Goal: Task Accomplishment & Management: Complete application form

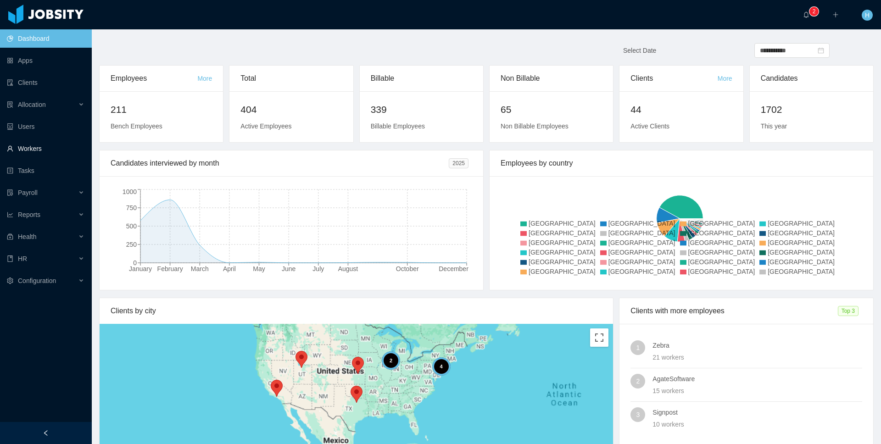
click at [32, 149] on link "Workers" at bounding box center [46, 149] width 78 height 18
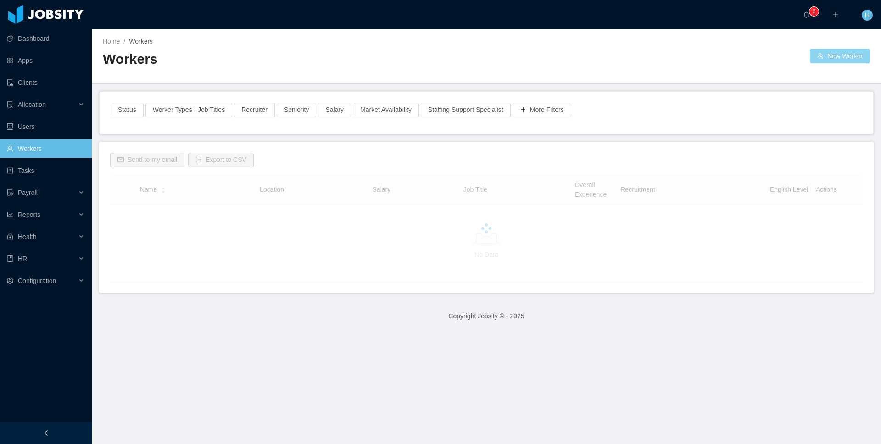
click at [848, 53] on button "New Worker" at bounding box center [840, 56] width 60 height 15
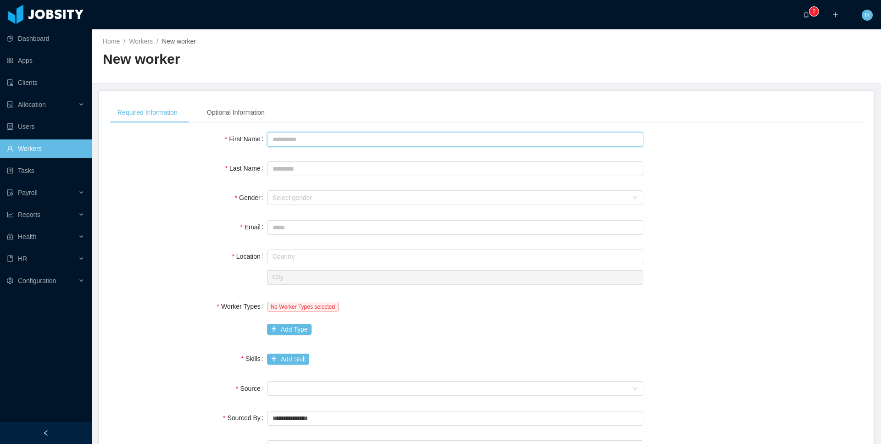
click at [494, 145] on input "First Name" at bounding box center [455, 139] width 376 height 15
type input "*"
type input "********"
type input "******"
type input "**********"
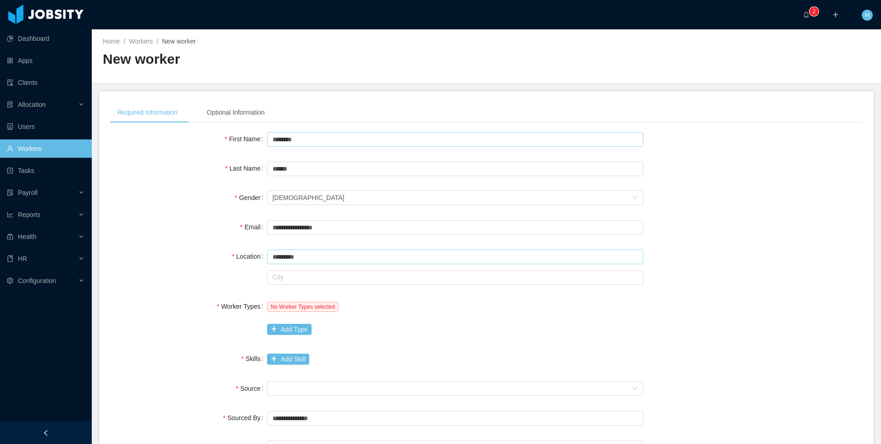
type input "*********"
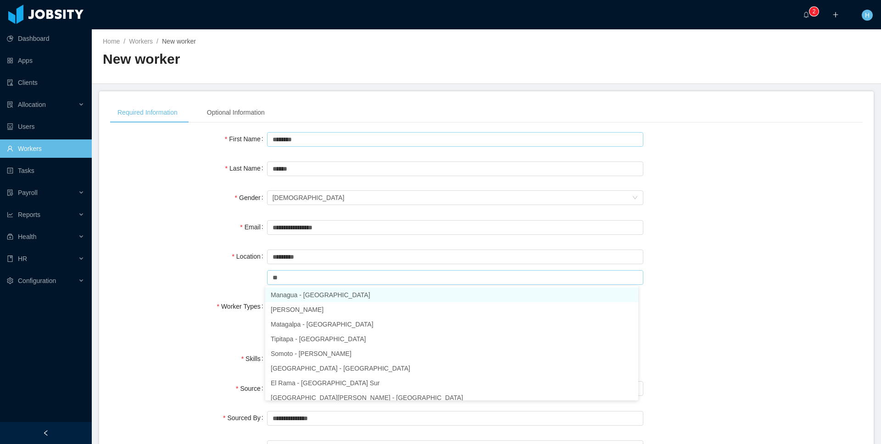
type input "*"
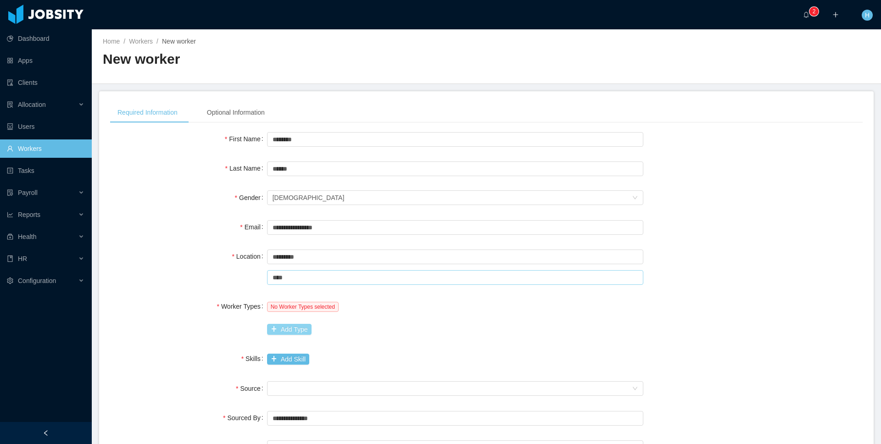
type input "****"
click at [296, 328] on button "Add Type" at bounding box center [289, 329] width 45 height 11
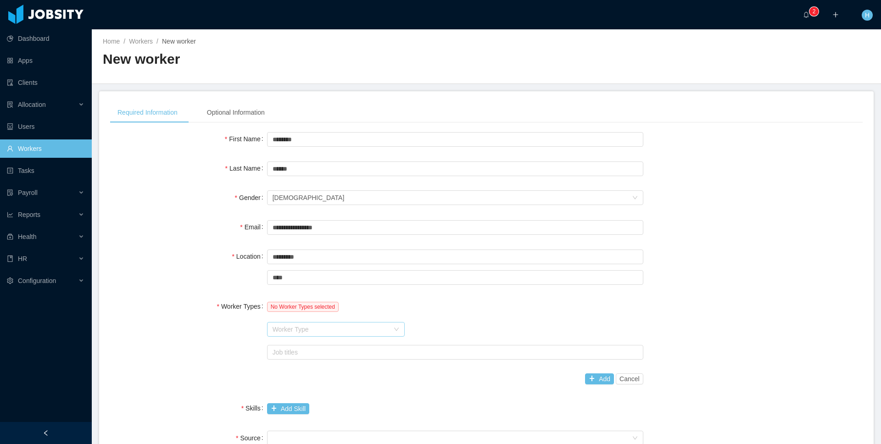
click at [302, 325] on div "Worker Type" at bounding box center [331, 329] width 117 height 9
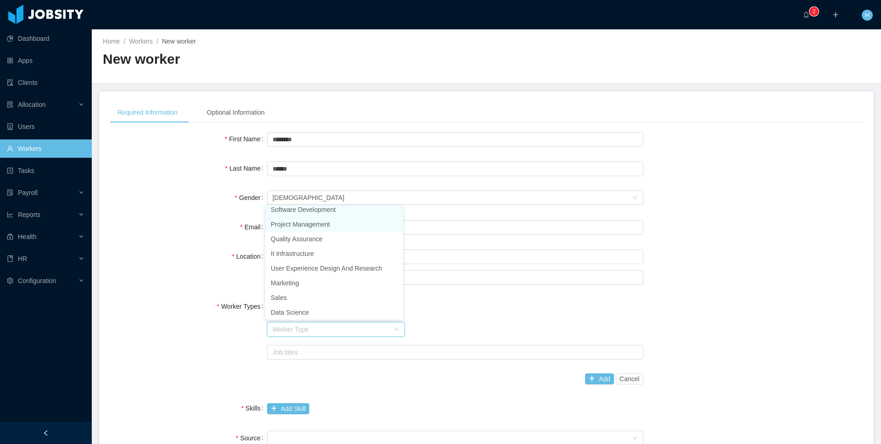
scroll to position [2, 0]
click at [325, 211] on li "Software Development" at bounding box center [334, 212] width 138 height 15
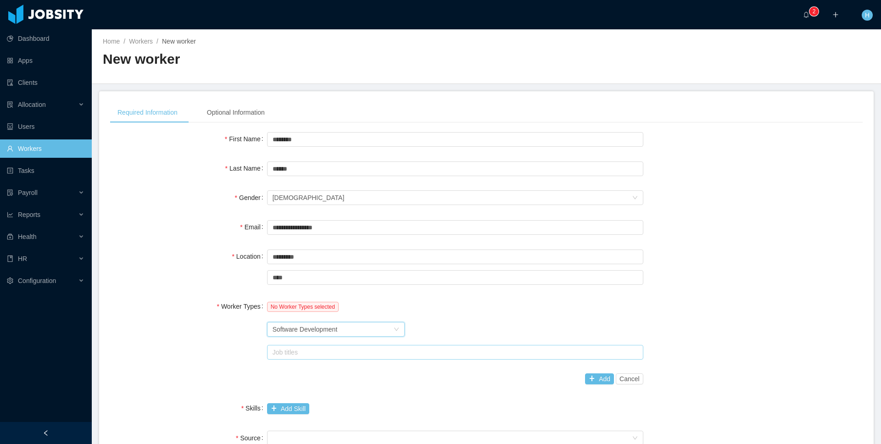
click at [308, 351] on div "Job titles" at bounding box center [453, 352] width 361 height 9
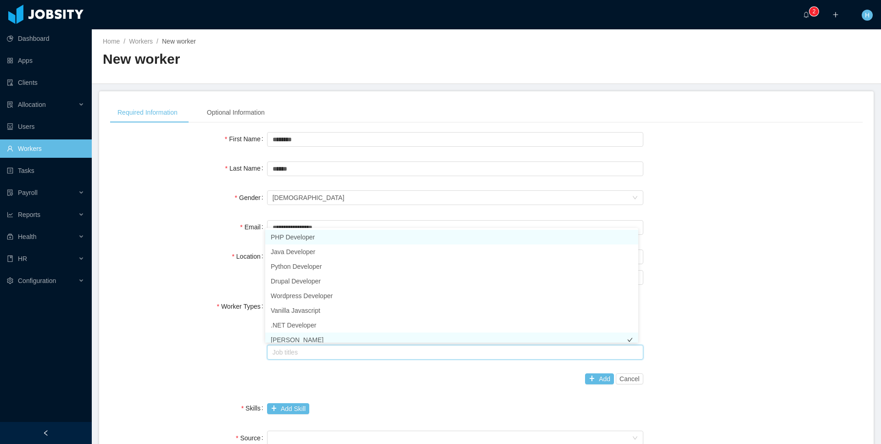
scroll to position [5, 0]
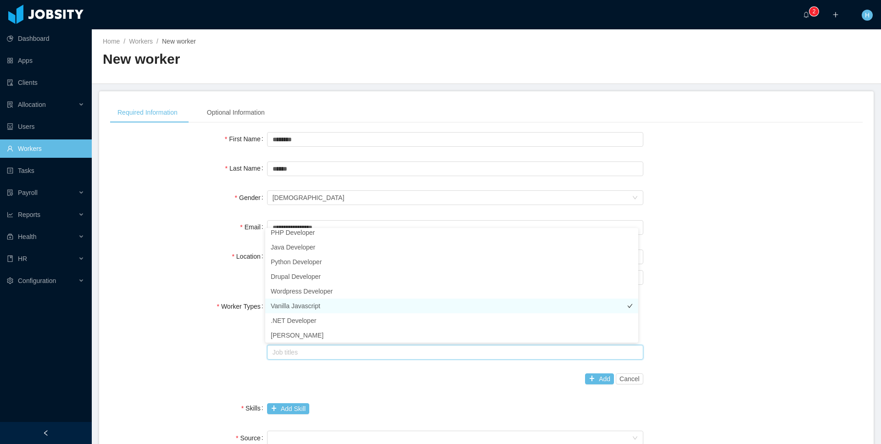
click at [325, 304] on li "Vanilla Javascript" at bounding box center [451, 306] width 373 height 15
click at [319, 326] on li ".NET Developer" at bounding box center [451, 320] width 373 height 15
click at [393, 405] on div "Add Skill" at bounding box center [455, 408] width 376 height 19
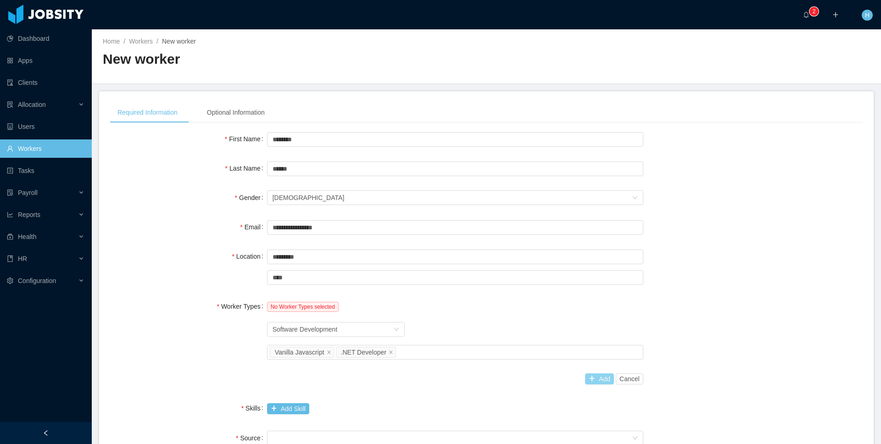
click at [585, 377] on button "Add" at bounding box center [599, 379] width 29 height 11
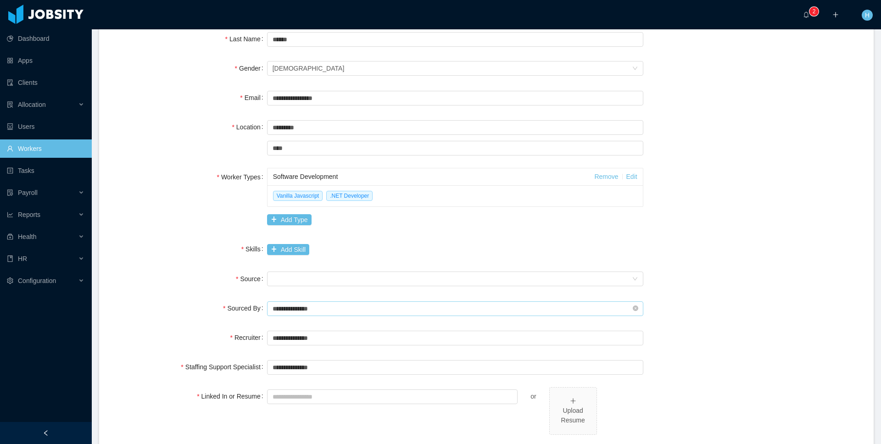
scroll to position [135, 0]
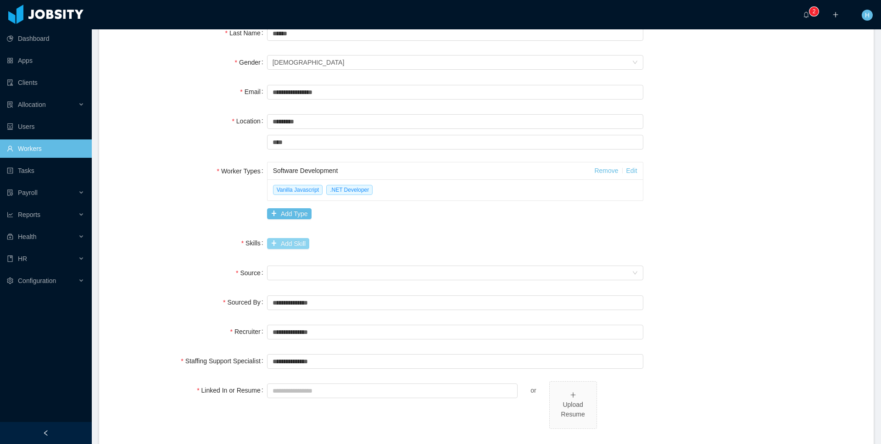
click at [289, 239] on button "Add Skill" at bounding box center [288, 243] width 42 height 11
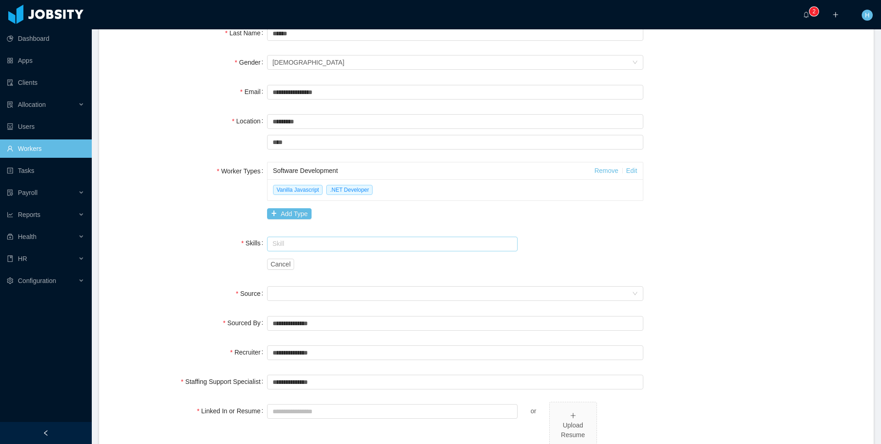
click at [350, 239] on input "text" at bounding box center [392, 244] width 251 height 15
click at [333, 241] on input "*****" at bounding box center [392, 244] width 251 height 15
type input "*"
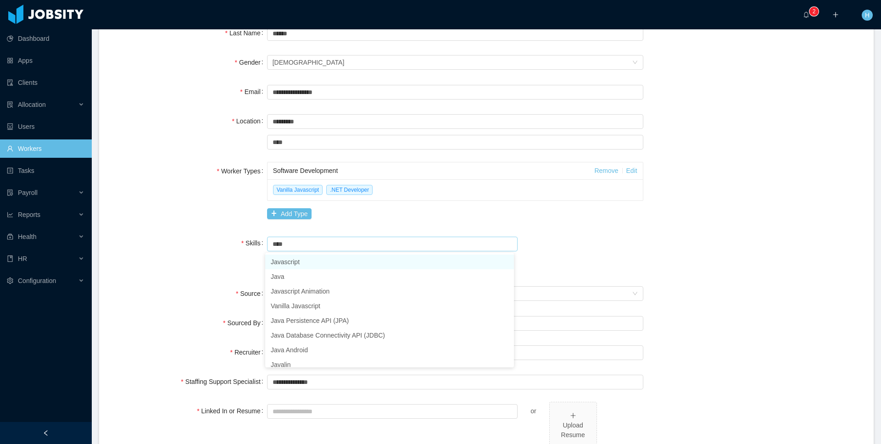
click at [293, 265] on li "Javascript" at bounding box center [389, 262] width 249 height 15
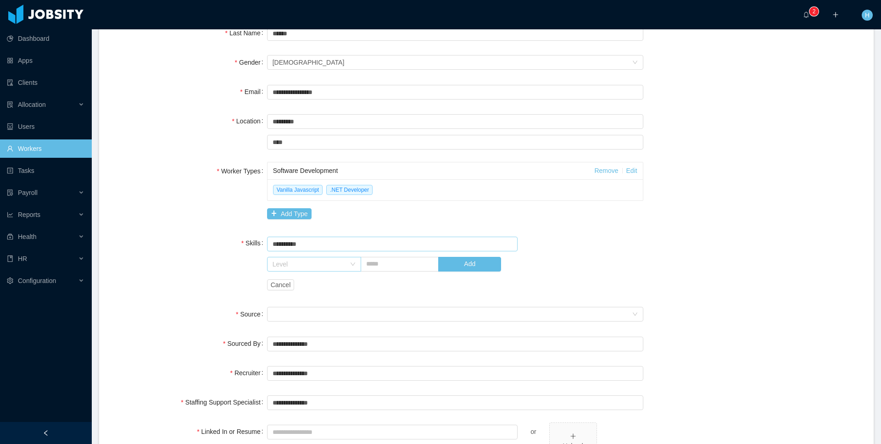
type input "**********"
click at [333, 258] on div "Level" at bounding box center [311, 264] width 77 height 14
click at [313, 296] on li "No Experience" at bounding box center [311, 297] width 93 height 15
click at [416, 261] on input "text" at bounding box center [400, 264] width 78 height 15
type input "*"
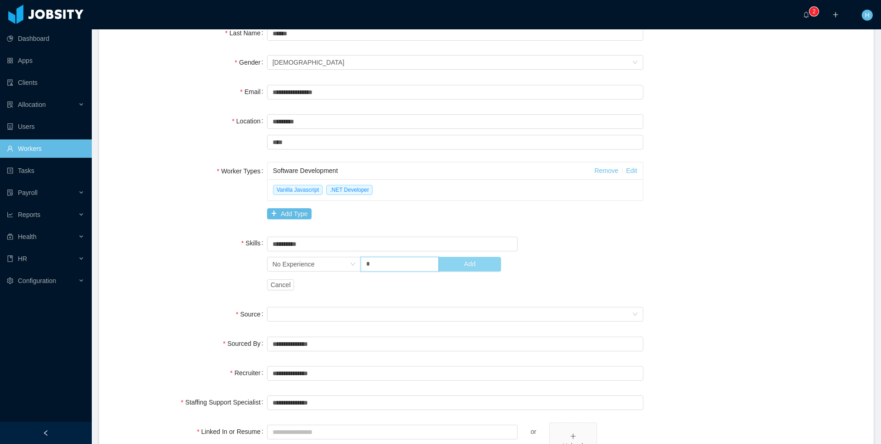
type input "*"
click at [488, 266] on button "Add" at bounding box center [469, 264] width 63 height 15
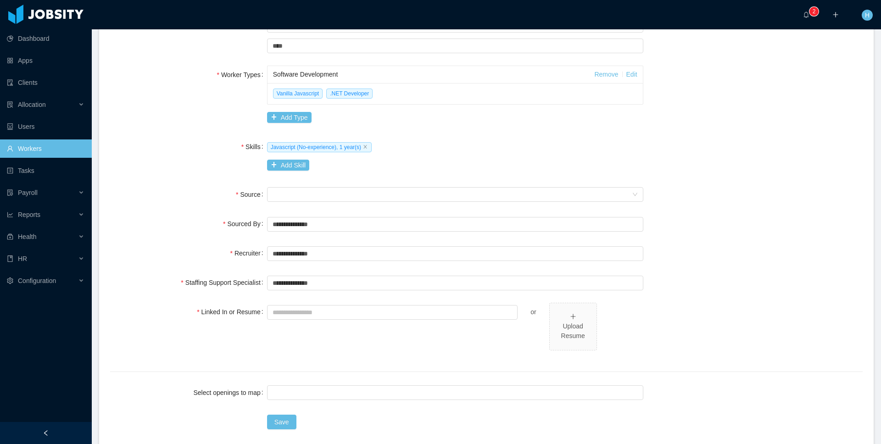
scroll to position [254, 0]
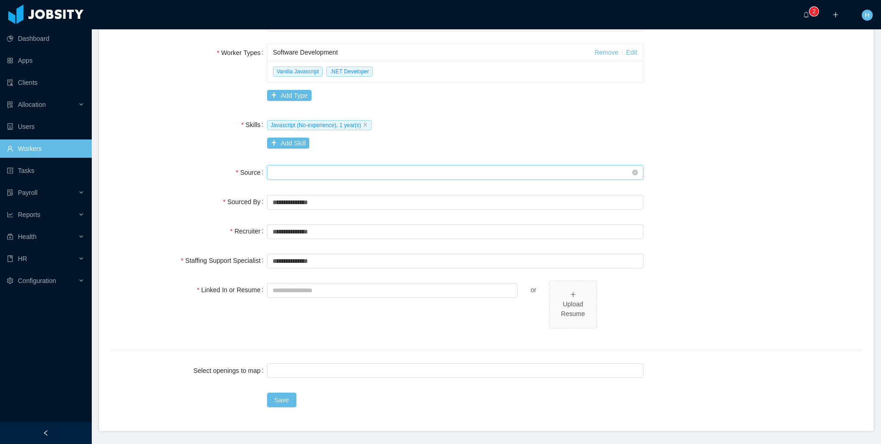
click at [427, 174] on div "Seniority" at bounding box center [452, 173] width 359 height 14
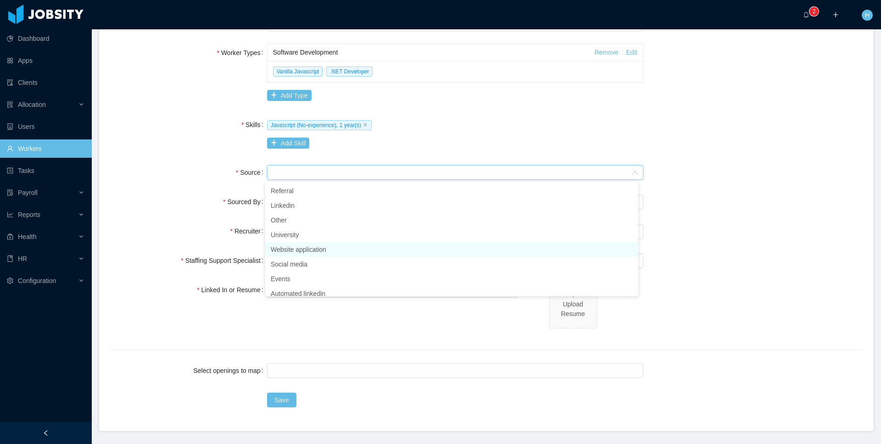
click at [342, 250] on li "Website application" at bounding box center [451, 249] width 373 height 15
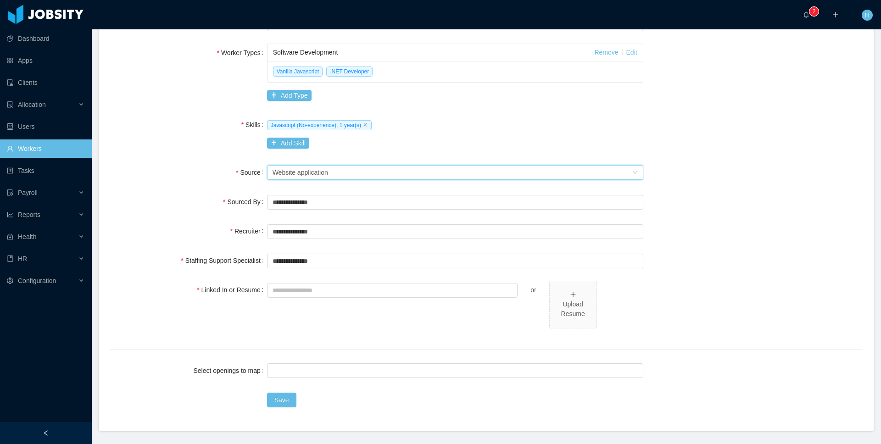
click at [306, 297] on div at bounding box center [392, 290] width 251 height 18
click at [311, 294] on input "Linked In or Resume" at bounding box center [392, 290] width 251 height 15
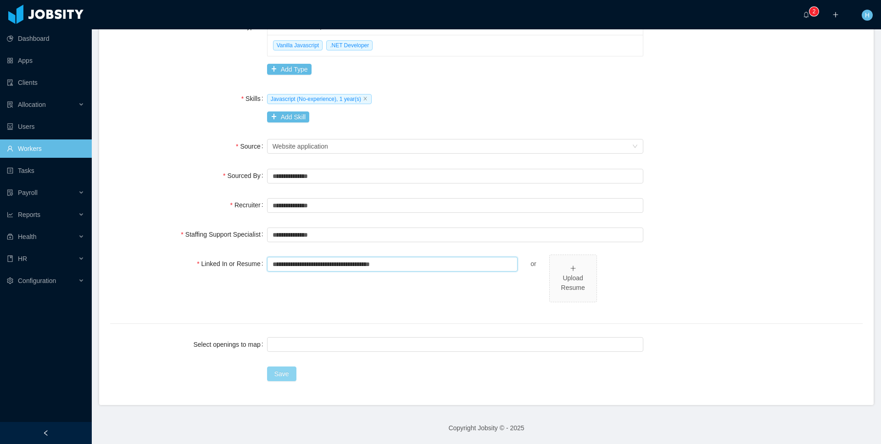
type input "**********"
click at [289, 375] on button "Save" at bounding box center [281, 374] width 29 height 15
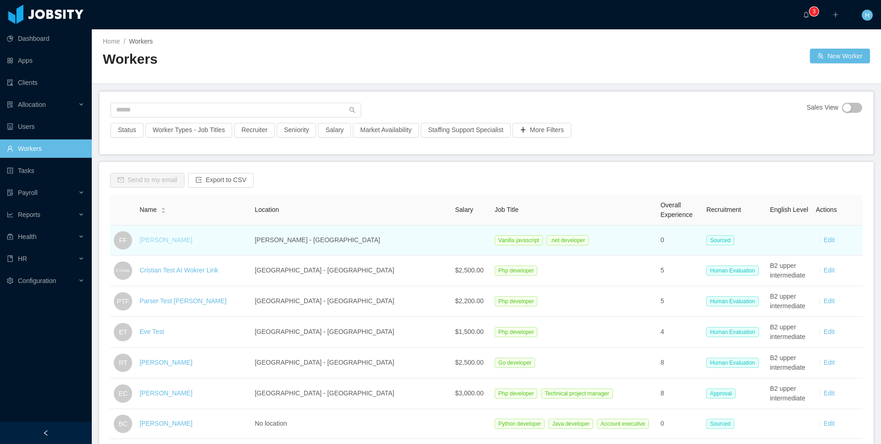
click at [156, 237] on link "Fidencio Flores" at bounding box center [166, 239] width 53 height 7
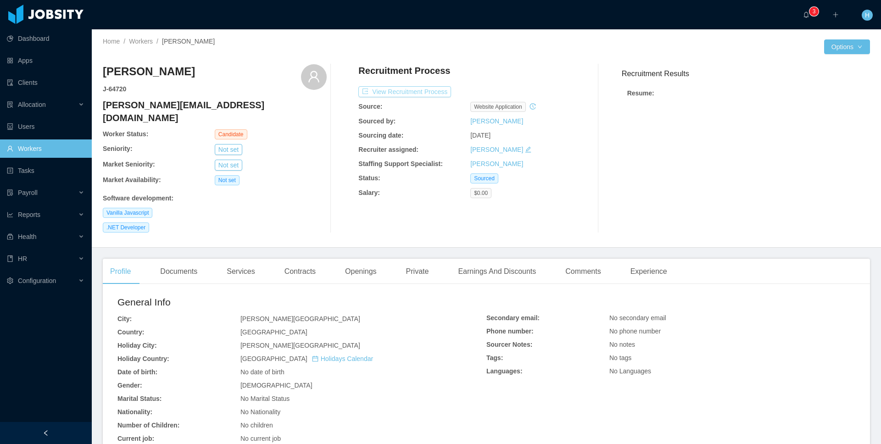
click at [393, 94] on button "View Recruitment Process" at bounding box center [404, 91] width 93 height 11
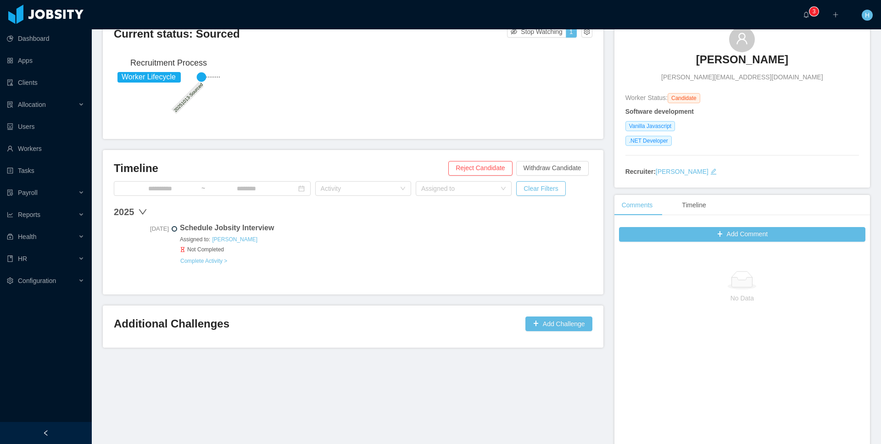
scroll to position [63, 0]
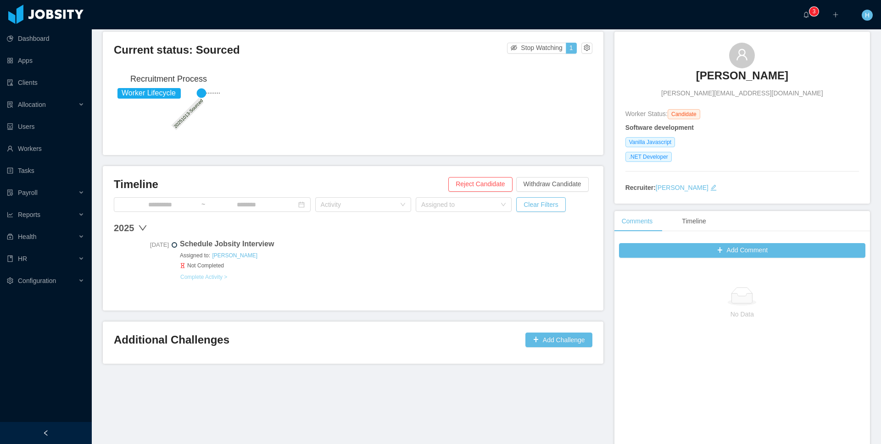
click at [228, 280] on button "Complete Activity >" at bounding box center [204, 277] width 48 height 7
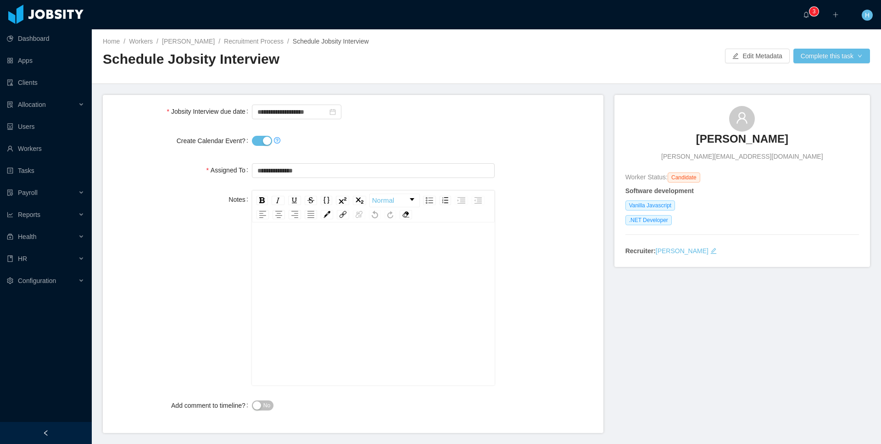
click at [266, 138] on button "Create Calendar Event?" at bounding box center [262, 141] width 20 height 10
click at [813, 57] on button "Complete this task" at bounding box center [832, 56] width 77 height 15
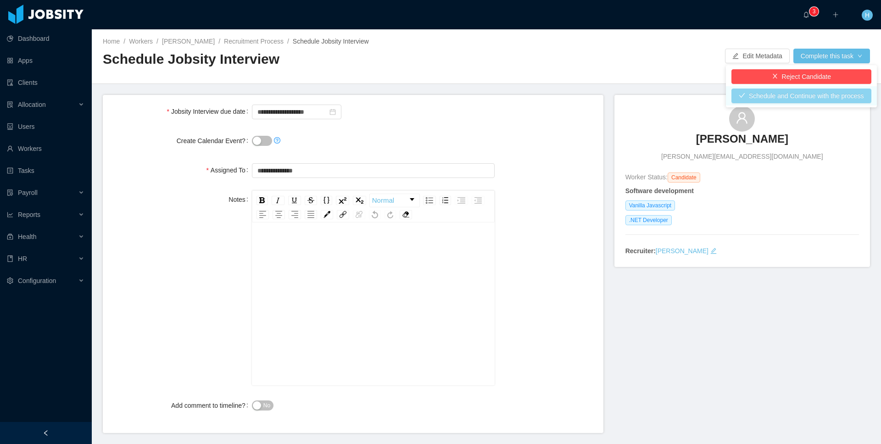
click at [814, 99] on button "Schedule and Continue with the process" at bounding box center [802, 96] width 140 height 15
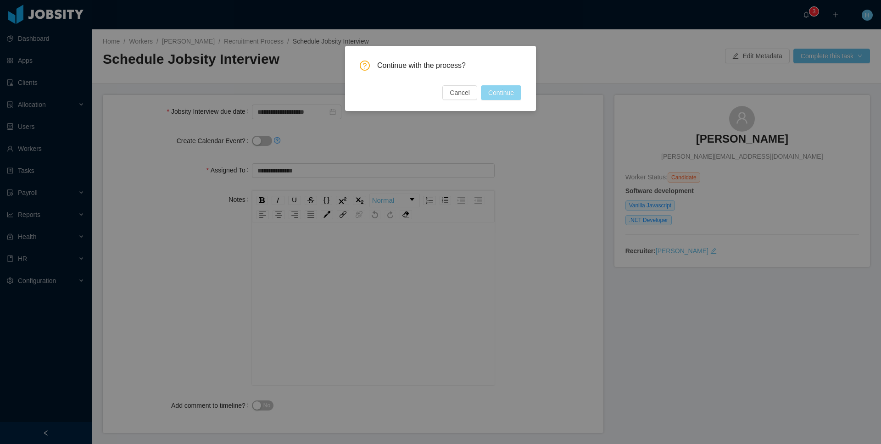
click at [497, 93] on button "Continue" at bounding box center [501, 92] width 40 height 15
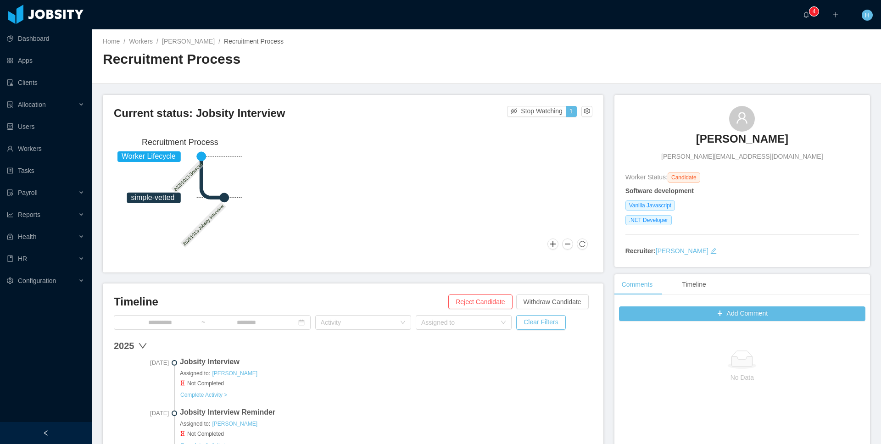
scroll to position [208, 0]
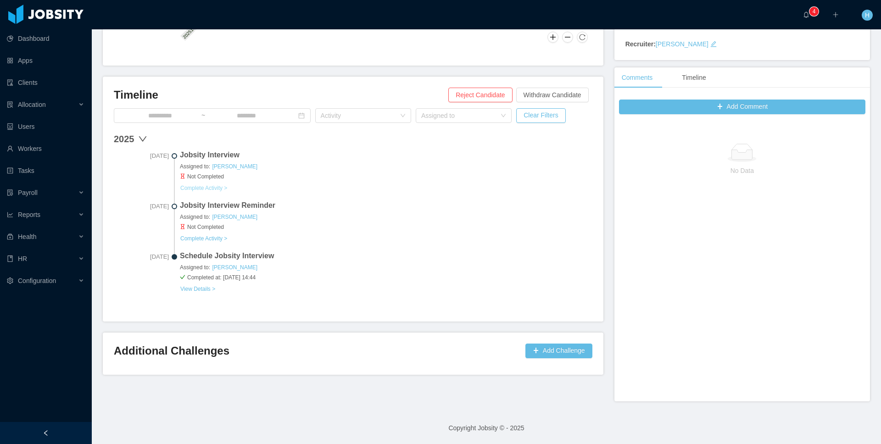
click at [212, 189] on button "Complete Activity >" at bounding box center [204, 188] width 48 height 7
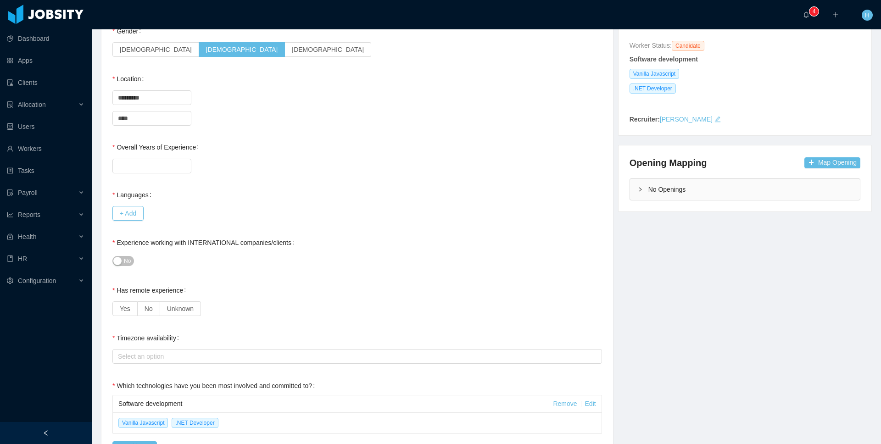
scroll to position [132, 0]
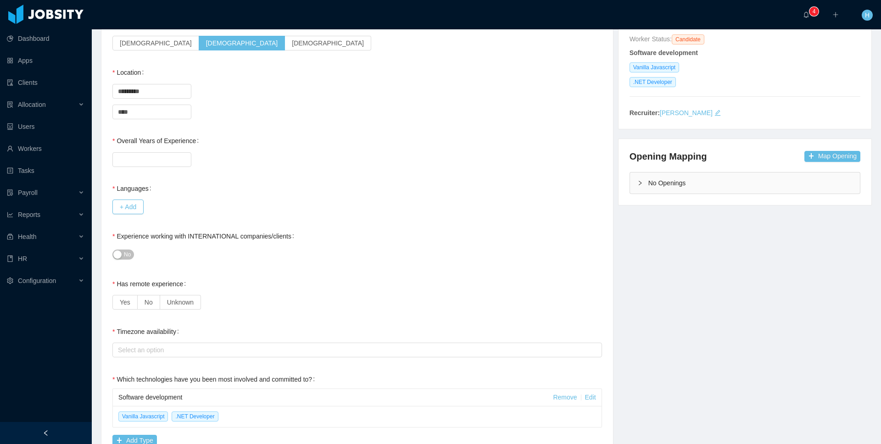
click at [151, 140] on label "Overall Years of Experience" at bounding box center [157, 140] width 90 height 7
click at [151, 153] on input "Overall Years of Experience" at bounding box center [152, 160] width 78 height 14
click at [143, 160] on input "Overall Years of Experience" at bounding box center [152, 160] width 78 height 14
type input "**"
click at [150, 205] on div "+ Add" at bounding box center [357, 207] width 490 height 18
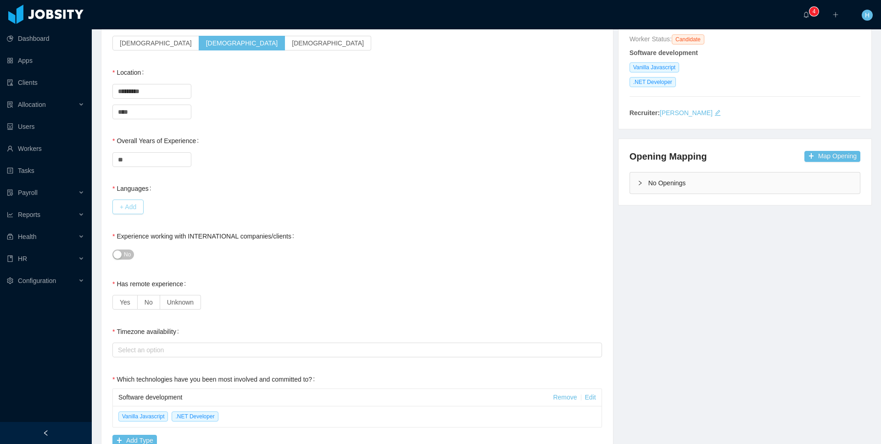
click at [135, 207] on button "+ Add" at bounding box center [127, 207] width 31 height 15
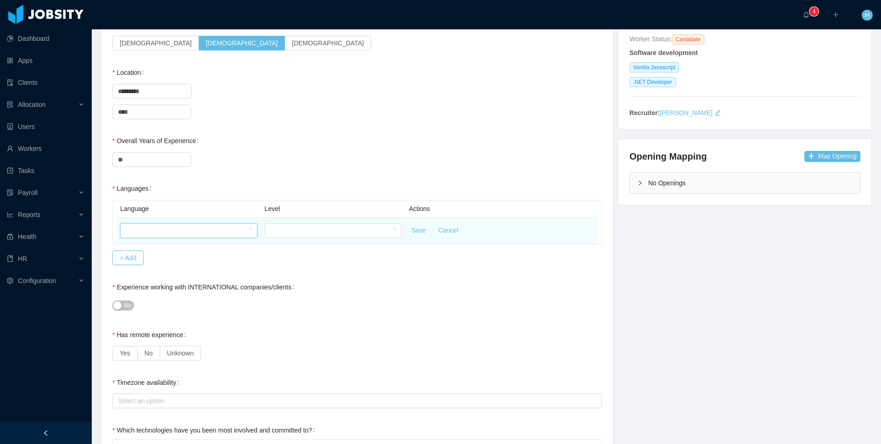
click at [157, 225] on div at bounding box center [186, 231] width 120 height 14
type input "***"
click at [378, 231] on div at bounding box center [330, 231] width 120 height 14
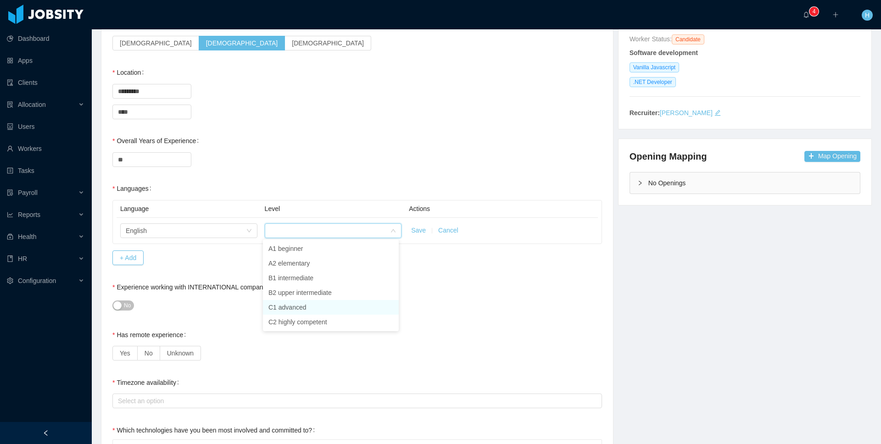
click at [280, 305] on li "C1 advanced" at bounding box center [331, 307] width 136 height 15
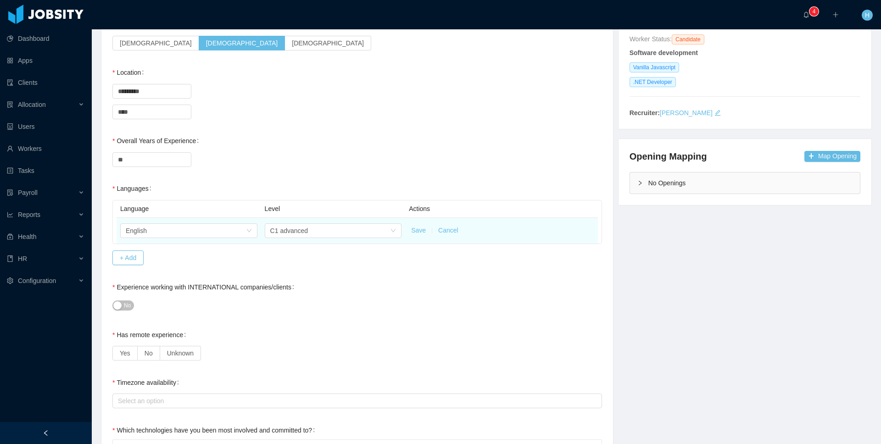
click at [421, 224] on td "Save Cancel" at bounding box center [501, 231] width 192 height 26
click at [416, 229] on button "Save" at bounding box center [418, 231] width 15 height 10
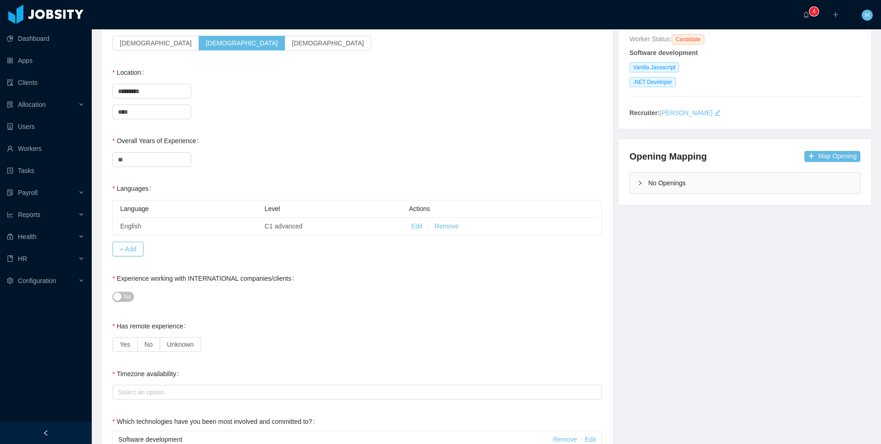
scroll to position [197, 0]
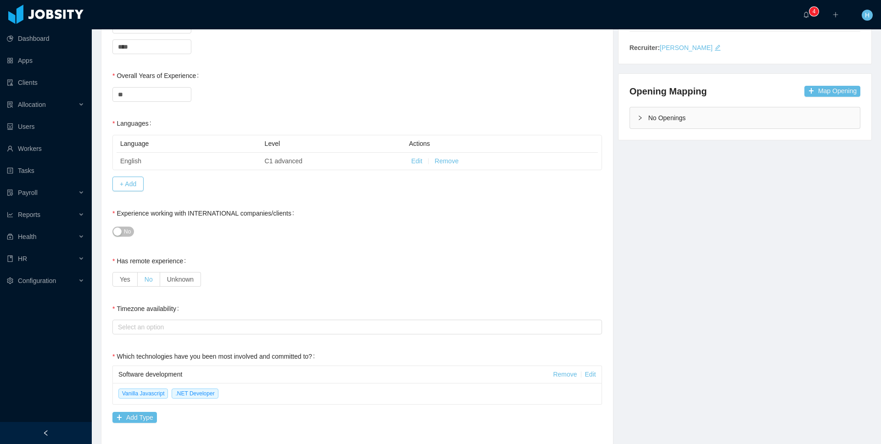
click at [152, 282] on span "No" at bounding box center [149, 279] width 8 height 7
click at [132, 332] on div "Select an option" at bounding box center [355, 327] width 481 height 14
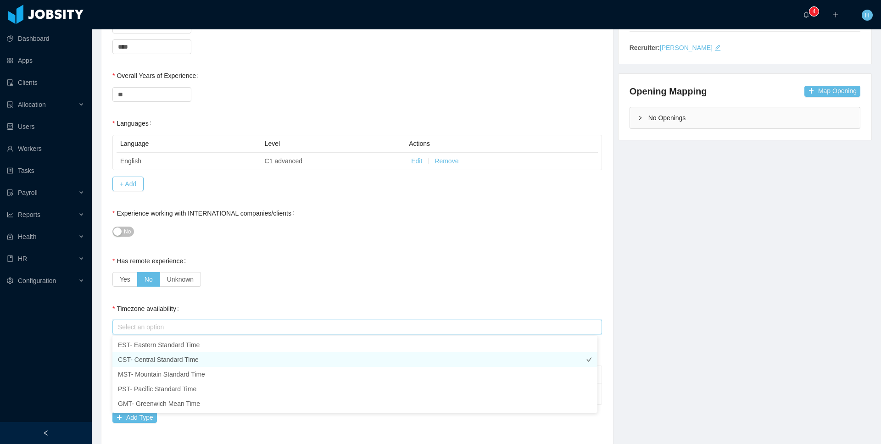
click at [149, 353] on li "CST- Central Standard Time" at bounding box center [354, 359] width 485 height 15
click at [285, 290] on div "**********" at bounding box center [357, 446] width 490 height 1032
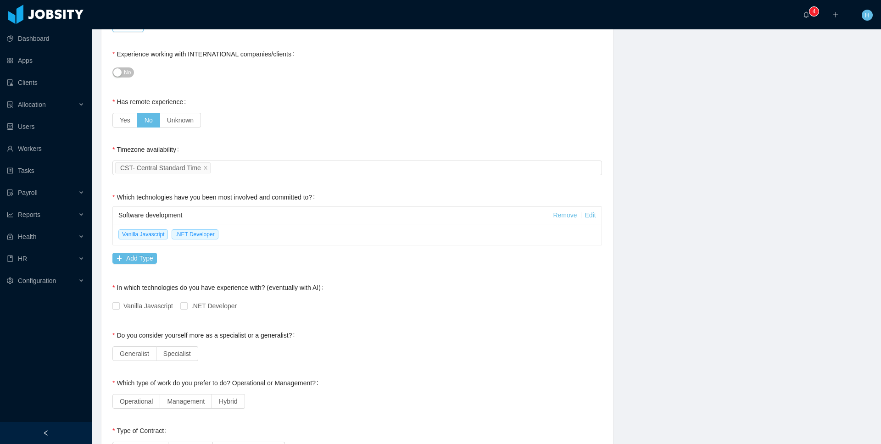
scroll to position [363, 0]
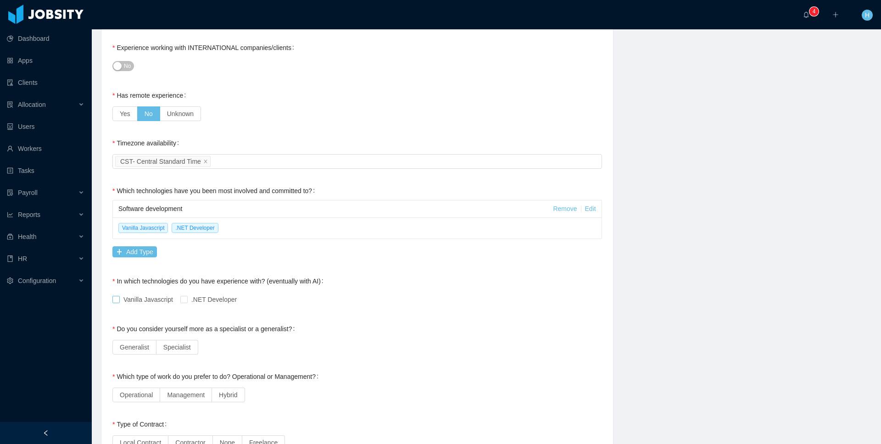
click at [151, 301] on span "Vanilla Javascript" at bounding box center [148, 299] width 57 height 7
click at [195, 342] on label "Specialist" at bounding box center [178, 347] width 42 height 15
click at [194, 396] on span "Management" at bounding box center [186, 394] width 38 height 7
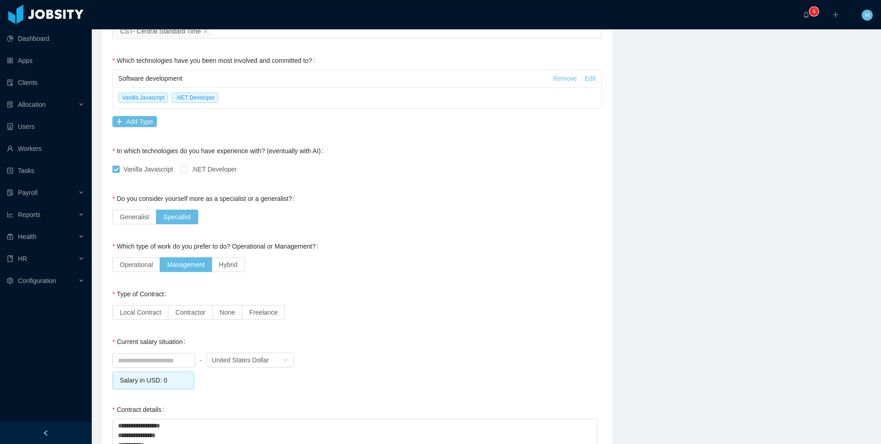
scroll to position [506, 0]
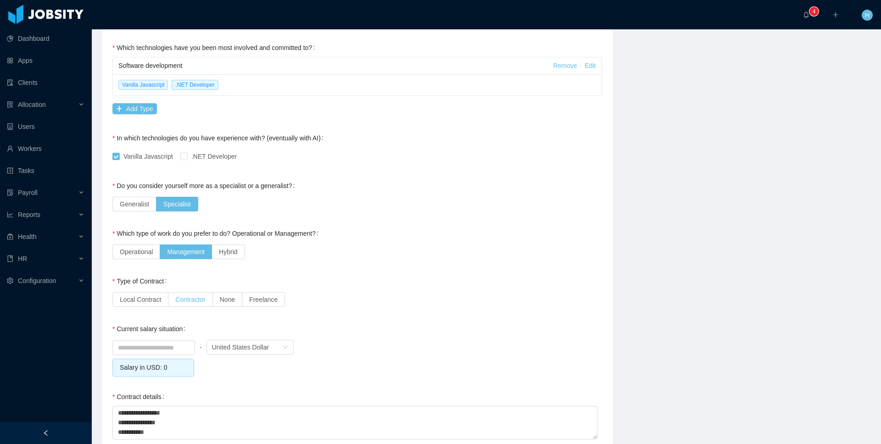
click at [197, 301] on span "Contractor" at bounding box center [190, 299] width 30 height 7
click at [151, 344] on input at bounding box center [154, 348] width 82 height 14
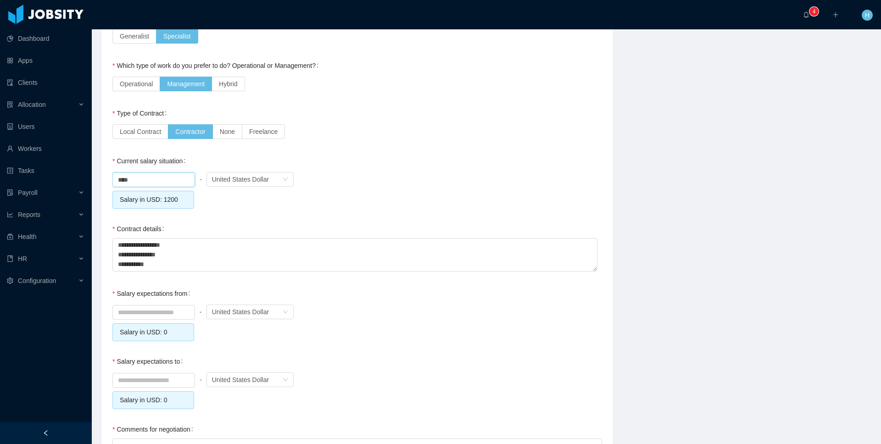
scroll to position [687, 0]
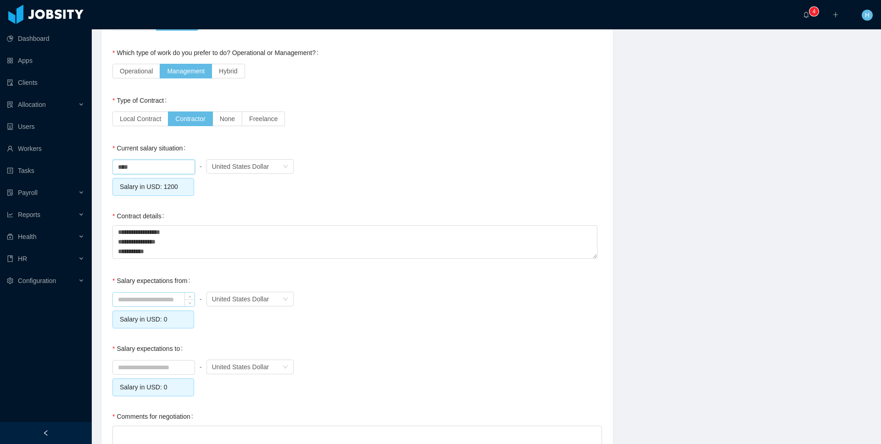
type input "*******"
click at [132, 300] on input at bounding box center [154, 300] width 82 height 14
type input "*******"
click at [153, 364] on input at bounding box center [154, 368] width 82 height 14
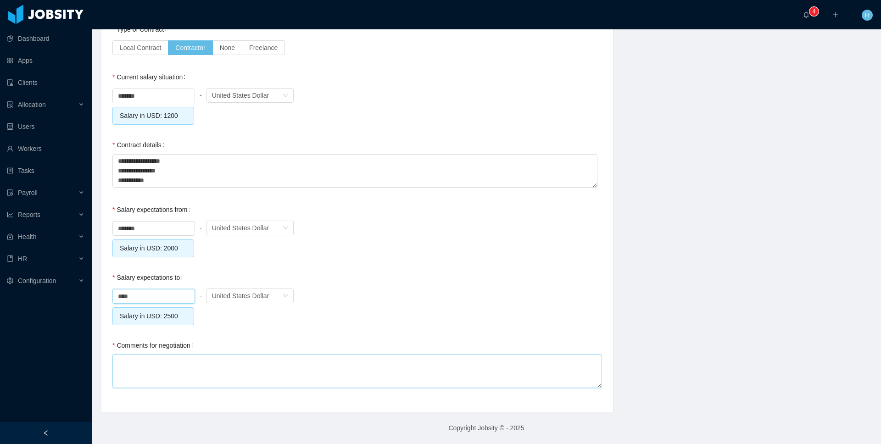
type input "*******"
click at [162, 373] on textarea "Comments for negotiation" at bounding box center [357, 372] width 490 height 34
type textarea "*"
type textarea "**"
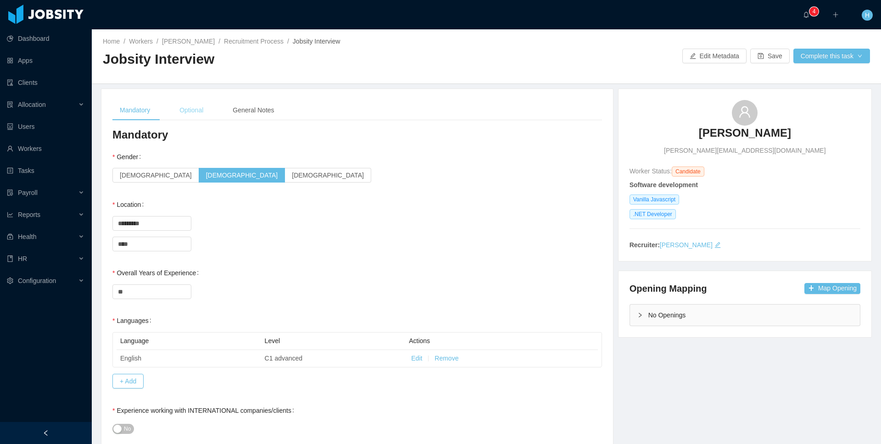
type textarea "***"
click at [205, 101] on div "Optional" at bounding box center [191, 110] width 39 height 21
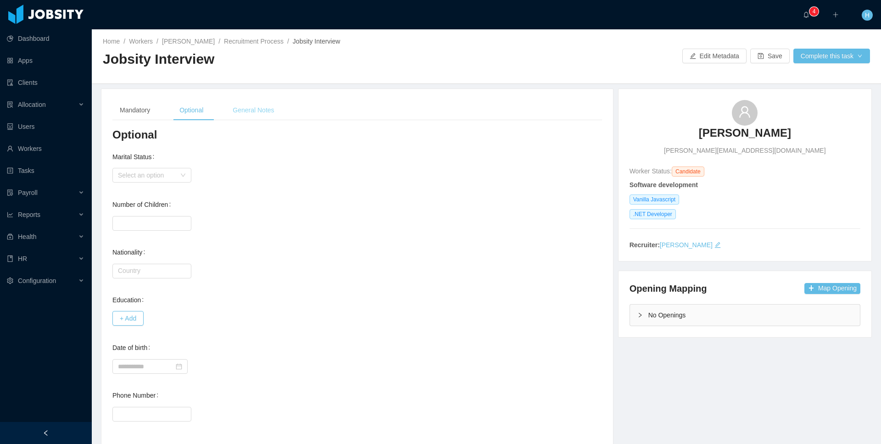
click at [263, 106] on div "General Notes" at bounding box center [253, 110] width 56 height 21
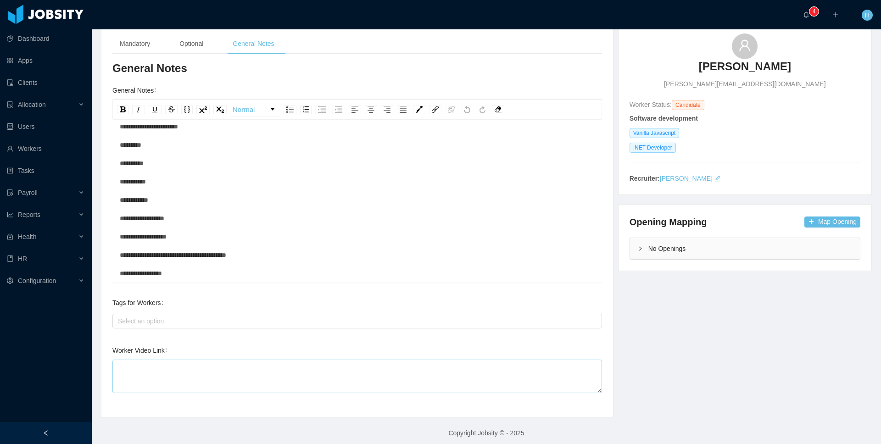
scroll to position [65, 0]
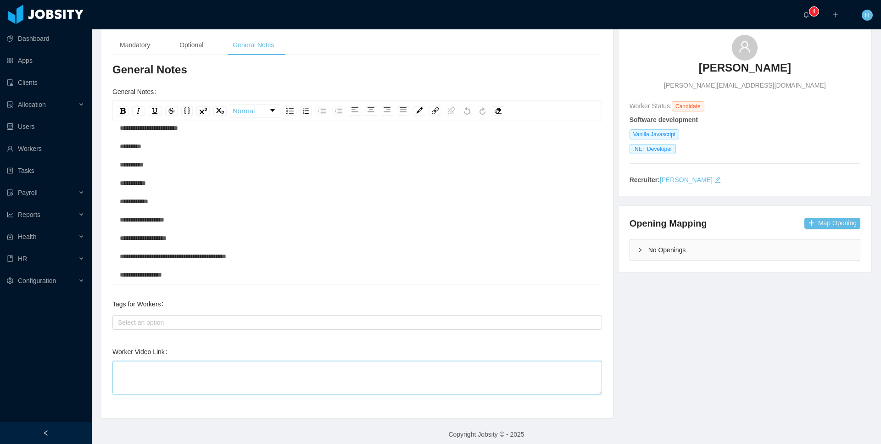
click at [154, 362] on textarea "Worker Video Link" at bounding box center [357, 378] width 490 height 34
click at [213, 389] on textarea "Worker Video Link" at bounding box center [357, 378] width 490 height 34
paste textarea "**********"
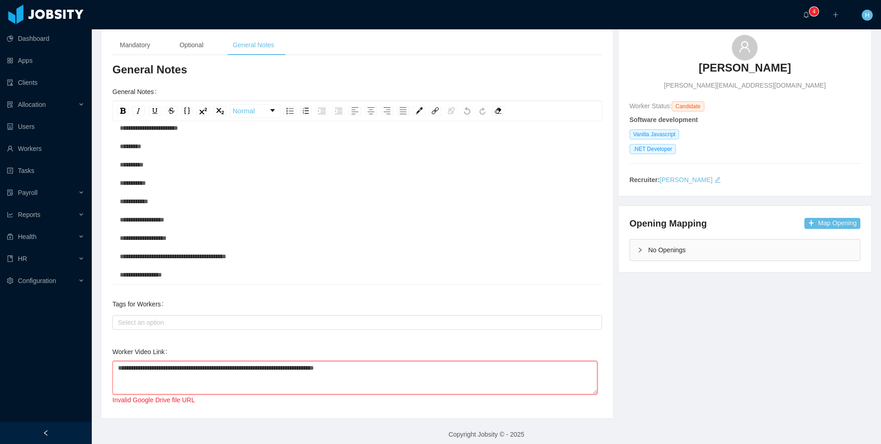
type textarea "**********"
click at [680, 338] on div "Mandatory Optional General Notes Mandatory Gender Female Male Non-binary Locati…" at bounding box center [486, 221] width 794 height 396
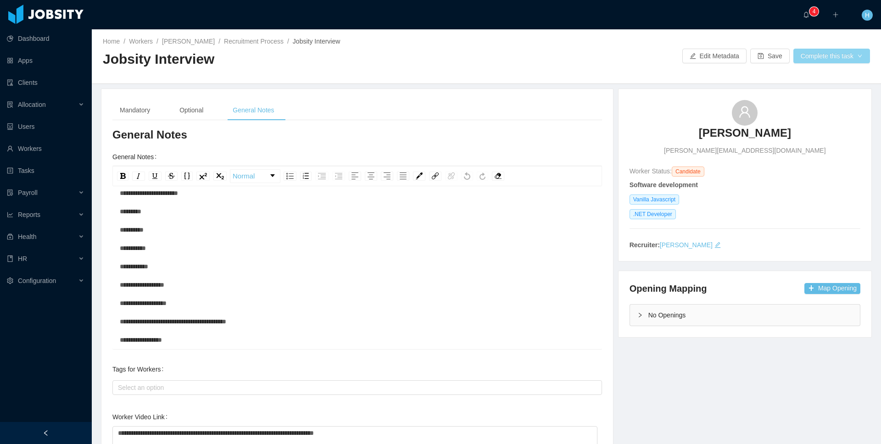
click at [819, 60] on button "Complete this task" at bounding box center [832, 56] width 77 height 15
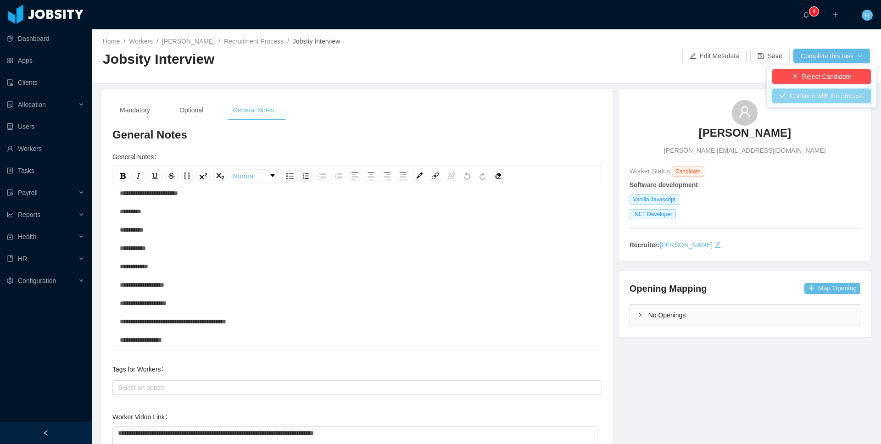
click at [805, 95] on button "Continue with the process" at bounding box center [821, 96] width 99 height 15
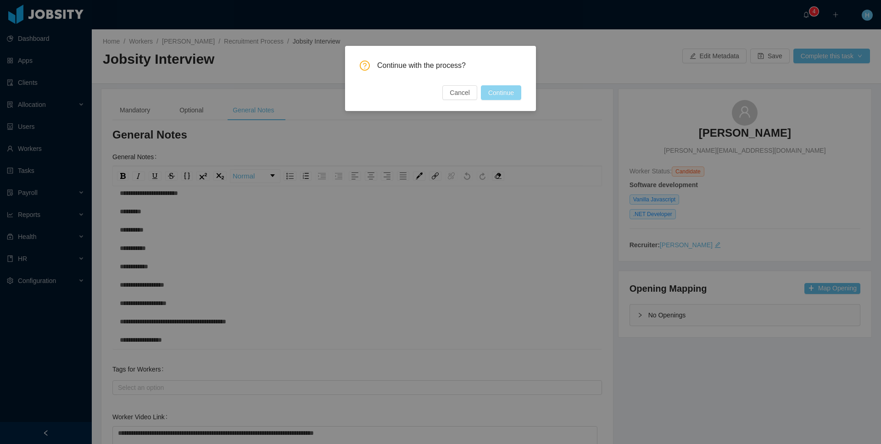
click at [504, 90] on button "Continue" at bounding box center [501, 92] width 40 height 15
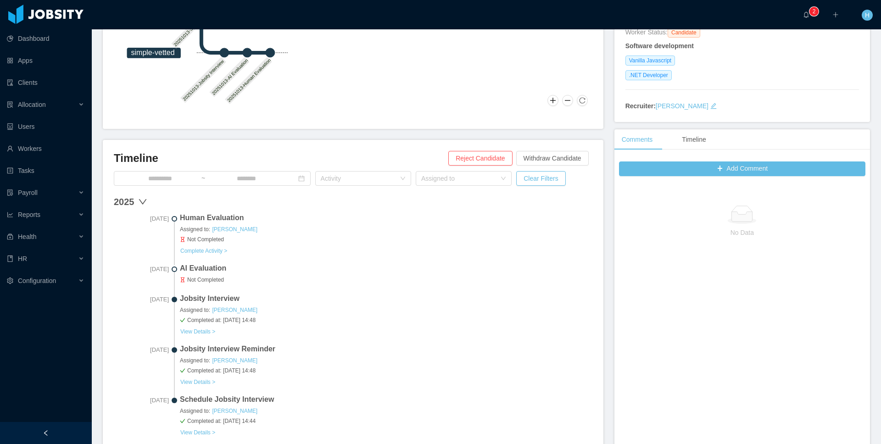
scroll to position [208, 0]
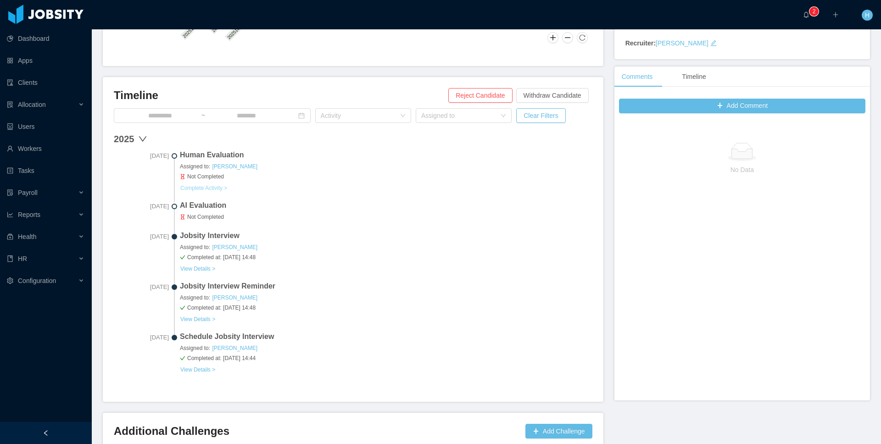
click at [213, 186] on button "Complete Activity >" at bounding box center [204, 188] width 48 height 7
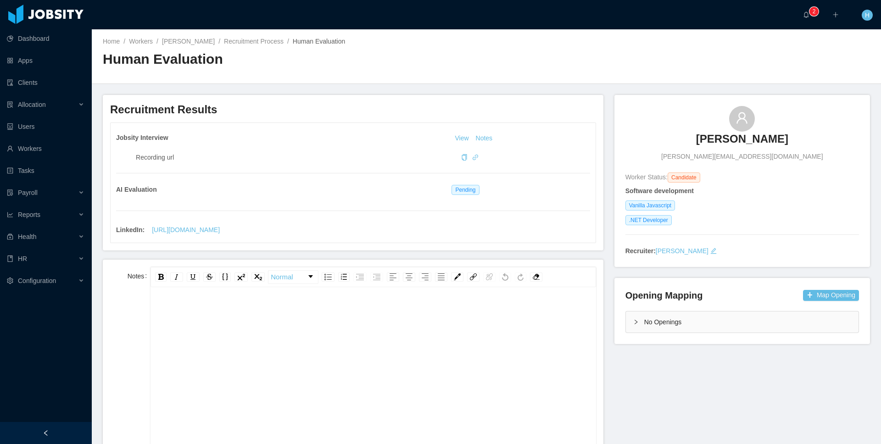
scroll to position [1, 0]
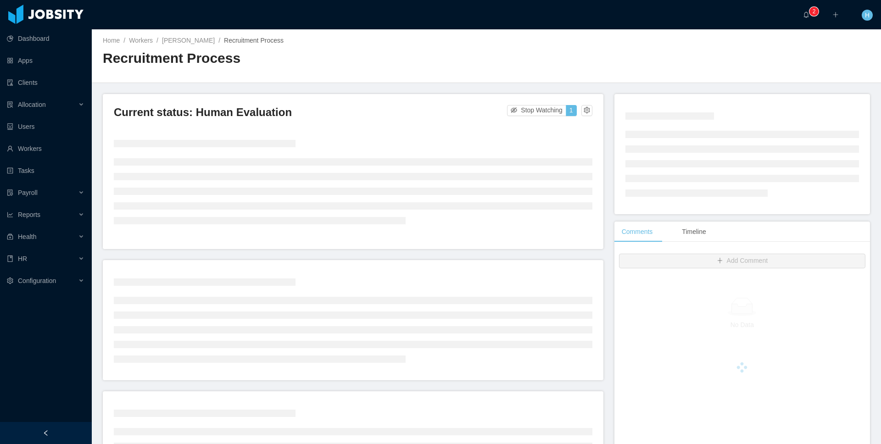
click at [863, 15] on span "H" at bounding box center [867, 15] width 11 height 11
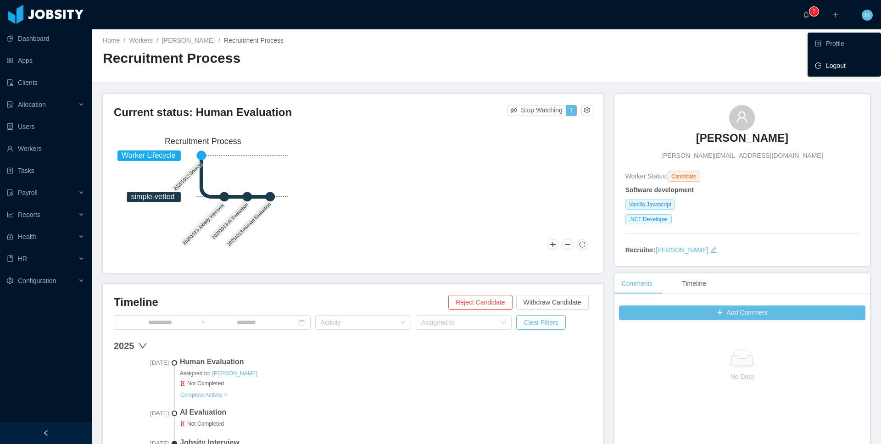
click at [840, 71] on li "Logout" at bounding box center [844, 65] width 73 height 18
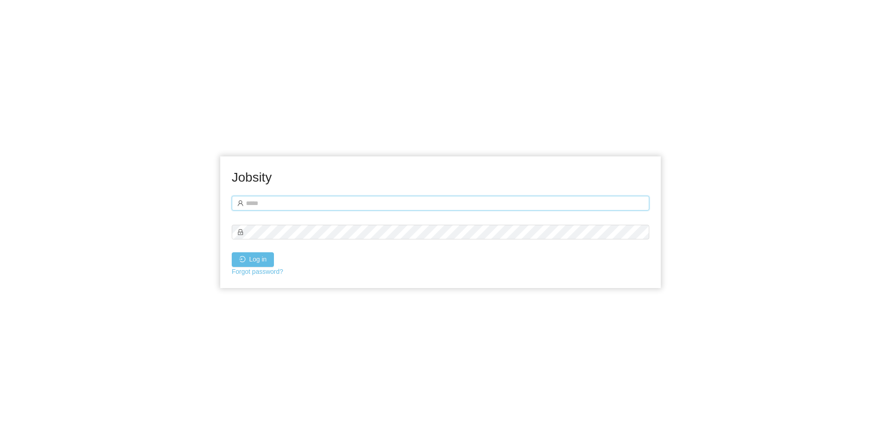
click at [341, 204] on input "text" at bounding box center [441, 203] width 418 height 15
type input "**********"
click at [232, 252] on button "Log in" at bounding box center [253, 259] width 42 height 15
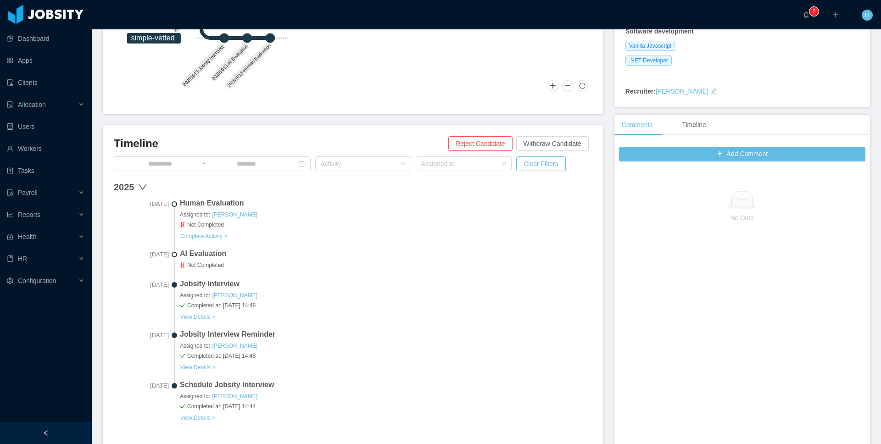
scroll to position [262, 0]
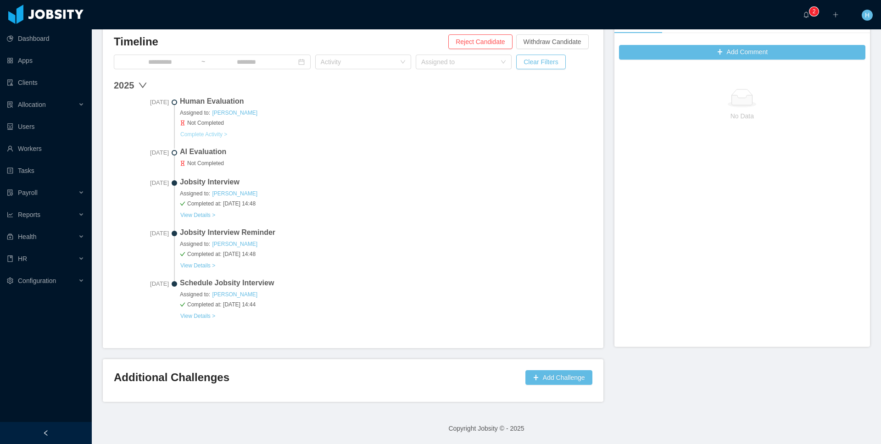
click at [199, 132] on button "Complete Activity >" at bounding box center [204, 134] width 48 height 7
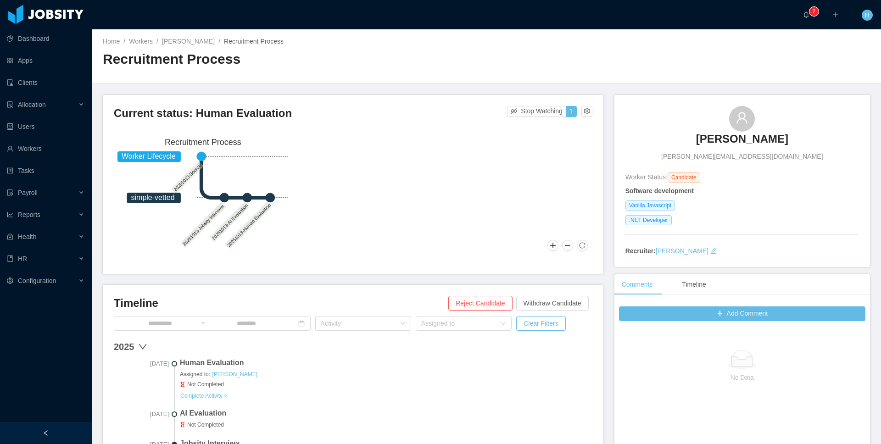
scroll to position [195, 0]
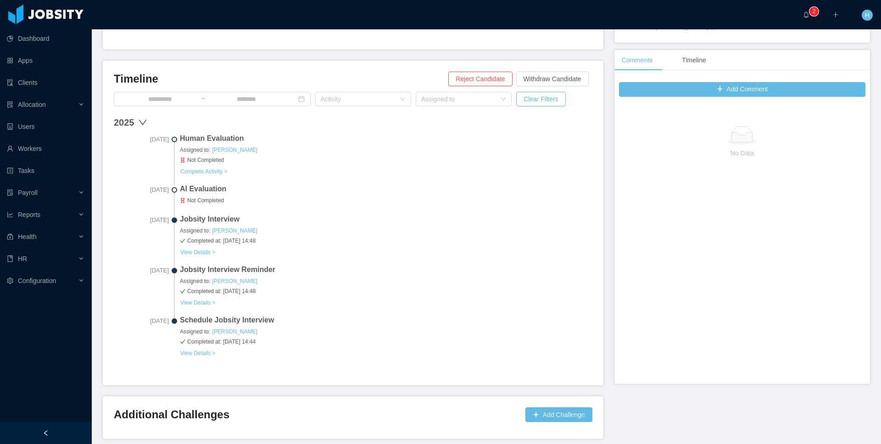
scroll to position [221, 0]
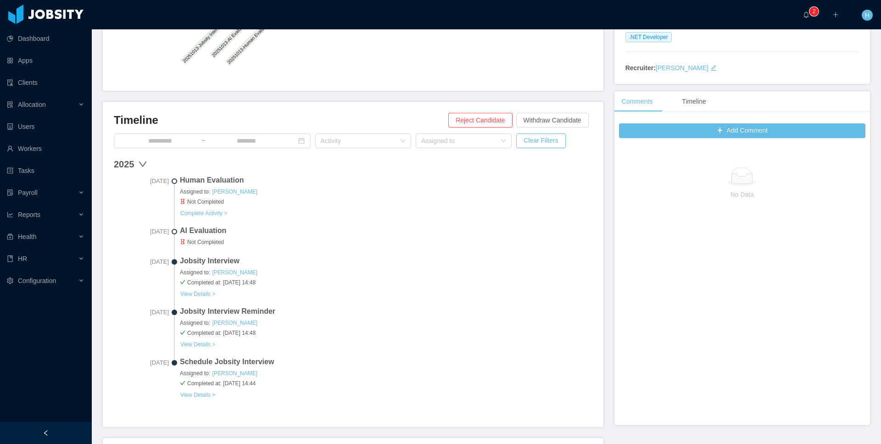
scroll to position [202, 0]
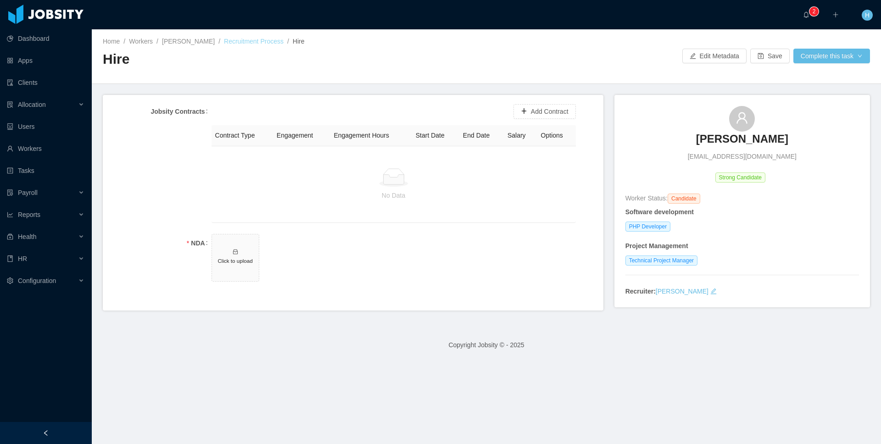
click at [225, 43] on link "Recruitment Process" at bounding box center [254, 41] width 60 height 7
click at [240, 263] on h5 "Click to upload" at bounding box center [235, 261] width 39 height 8
click at [769, 58] on button "Save" at bounding box center [769, 56] width 39 height 15
click at [543, 108] on button "Add Contract" at bounding box center [545, 111] width 62 height 15
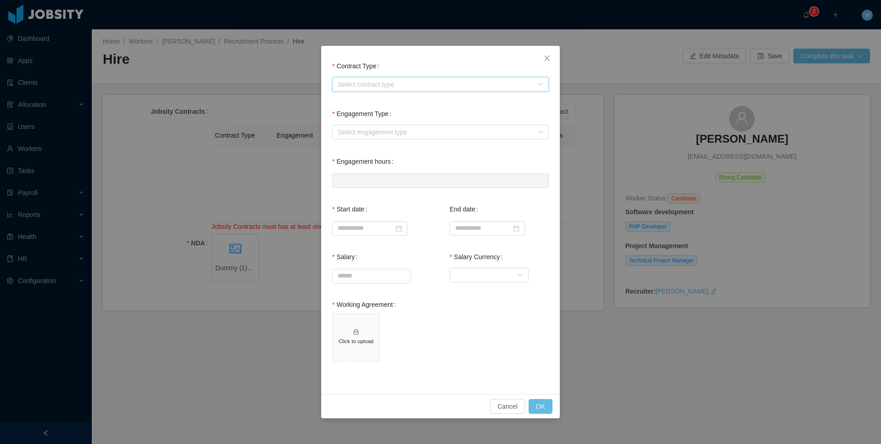
click at [365, 89] on div "Select contract type" at bounding box center [438, 85] width 200 height 14
click at [357, 102] on li "[GEOGRAPHIC_DATA]" at bounding box center [440, 102] width 217 height 15
click at [349, 126] on div "Select engagement type" at bounding box center [438, 132] width 200 height 14
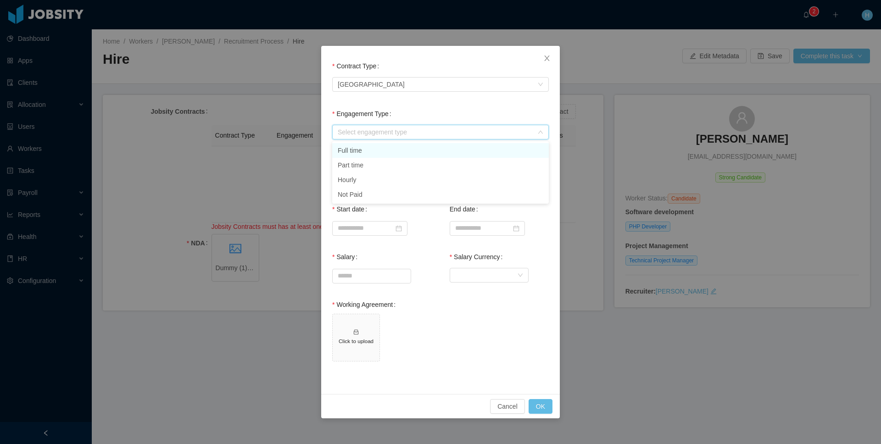
click at [357, 149] on li "Full time" at bounding box center [440, 150] width 217 height 15
type input "*"
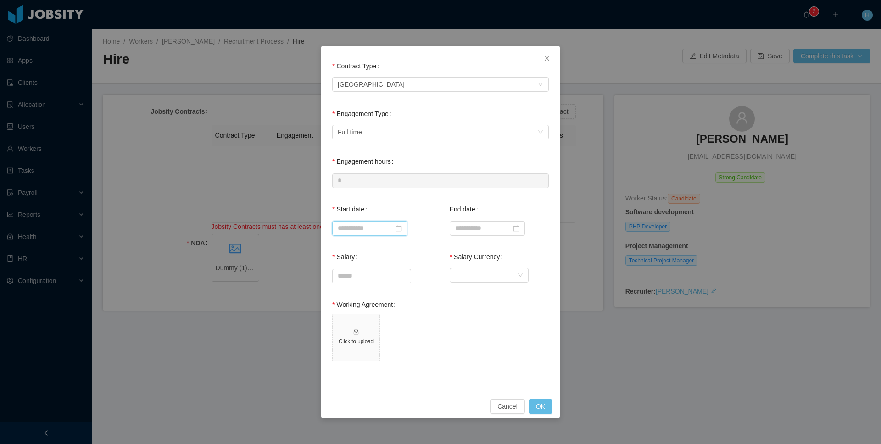
click at [354, 225] on input at bounding box center [369, 228] width 75 height 15
click at [375, 305] on div "14" at bounding box center [380, 304] width 11 height 11
type input "**********"
click at [468, 228] on input at bounding box center [487, 228] width 75 height 15
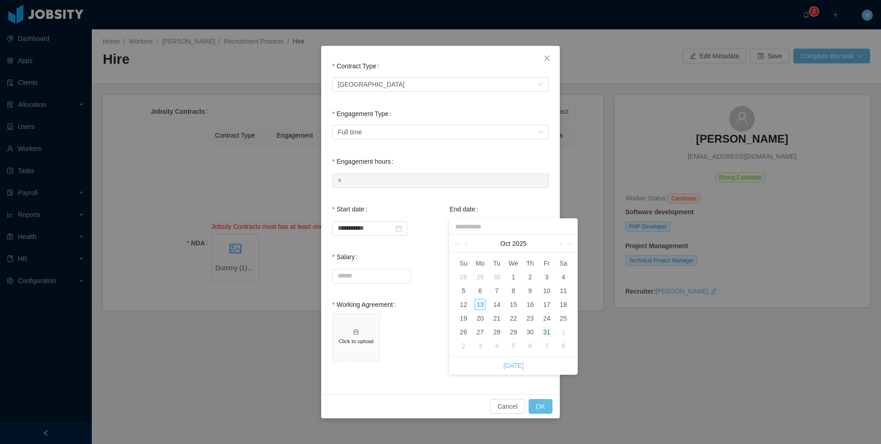
click at [547, 332] on div "31" at bounding box center [547, 332] width 11 height 11
type input "**********"
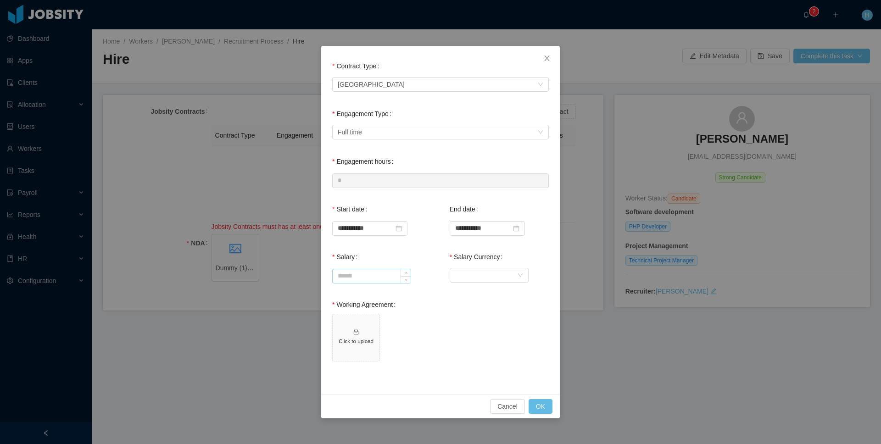
click at [362, 271] on input "Salary" at bounding box center [372, 276] width 78 height 14
type input "*******"
click at [492, 286] on div "Salary Currency Currency" at bounding box center [499, 272] width 99 height 48
click at [493, 278] on div "Currency" at bounding box center [486, 275] width 62 height 14
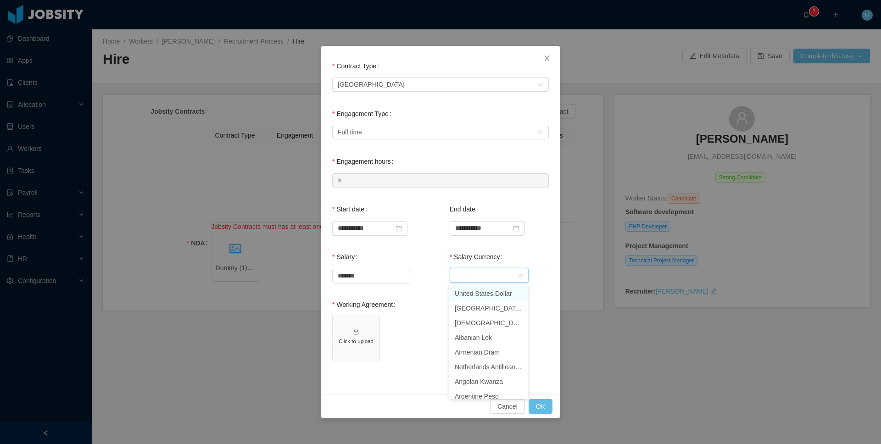
click at [464, 295] on li "United States Dollar" at bounding box center [488, 293] width 79 height 15
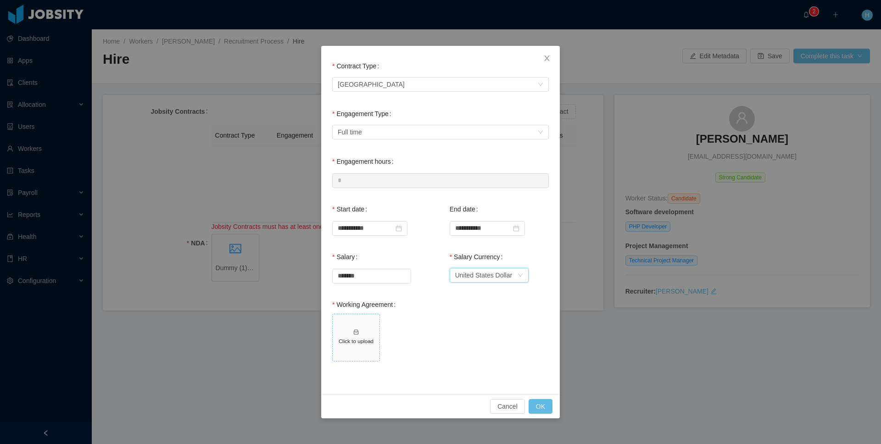
click at [335, 344] on span "Click to upload" at bounding box center [356, 337] width 47 height 47
click at [548, 410] on button "OK" at bounding box center [541, 406] width 24 height 15
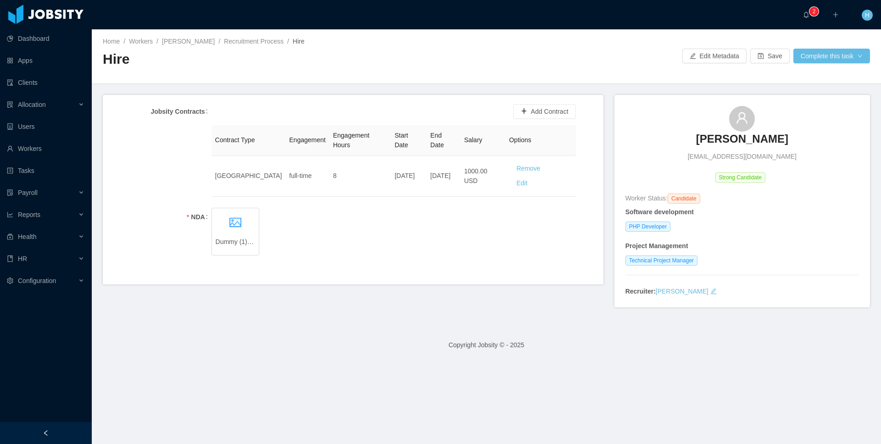
click at [757, 64] on div "Home / Workers / Edmund Ci / Recruitment Process / Hire / Hire Edit Metadata Sa…" at bounding box center [486, 56] width 789 height 55
click at [758, 61] on button "Save" at bounding box center [769, 56] width 39 height 15
click at [479, 66] on h2 "Hire" at bounding box center [295, 59] width 384 height 19
click at [230, 230] on icon "icon: eye-o" at bounding box center [229, 230] width 7 height 7
